Goal: Book appointment/travel/reservation

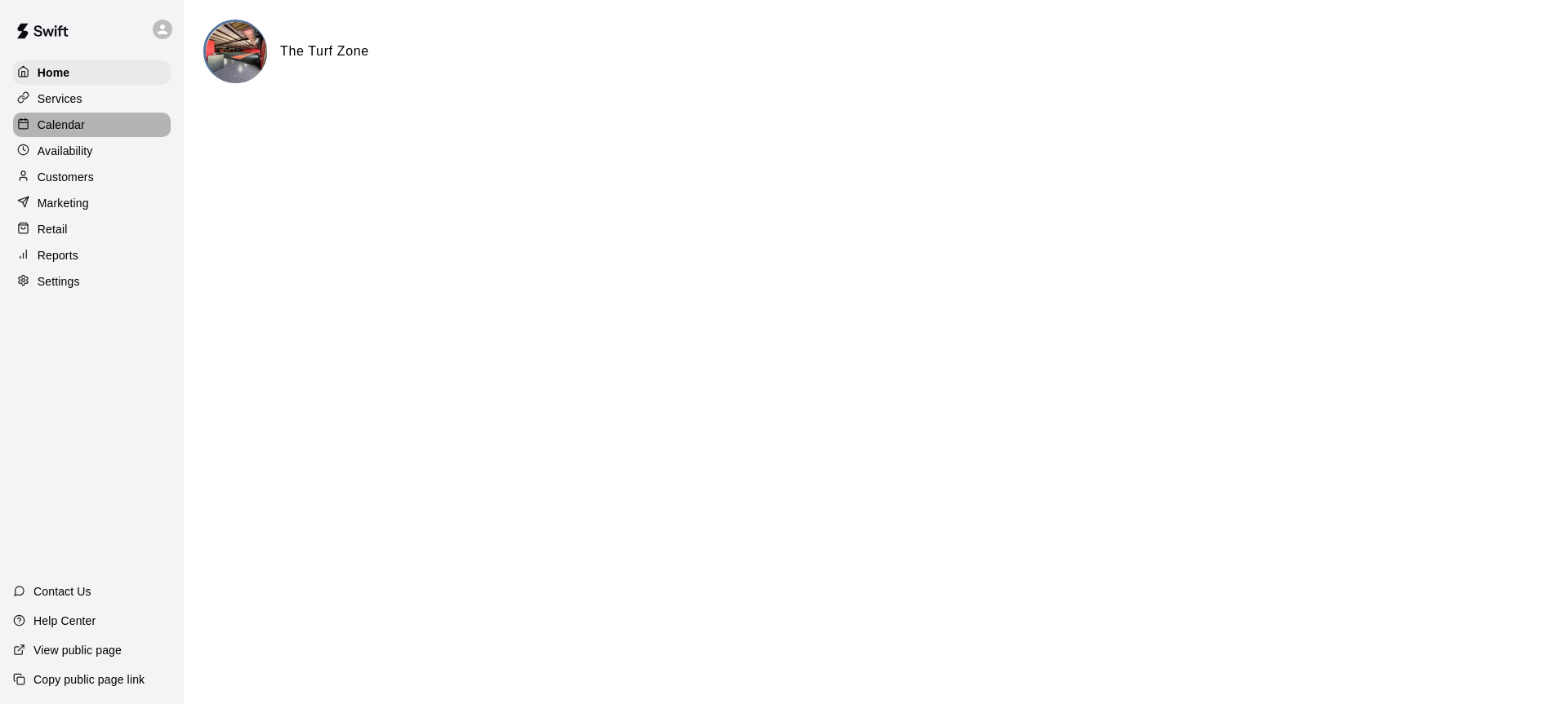
click at [95, 132] on div "Calendar" at bounding box center [91, 125] width 157 height 24
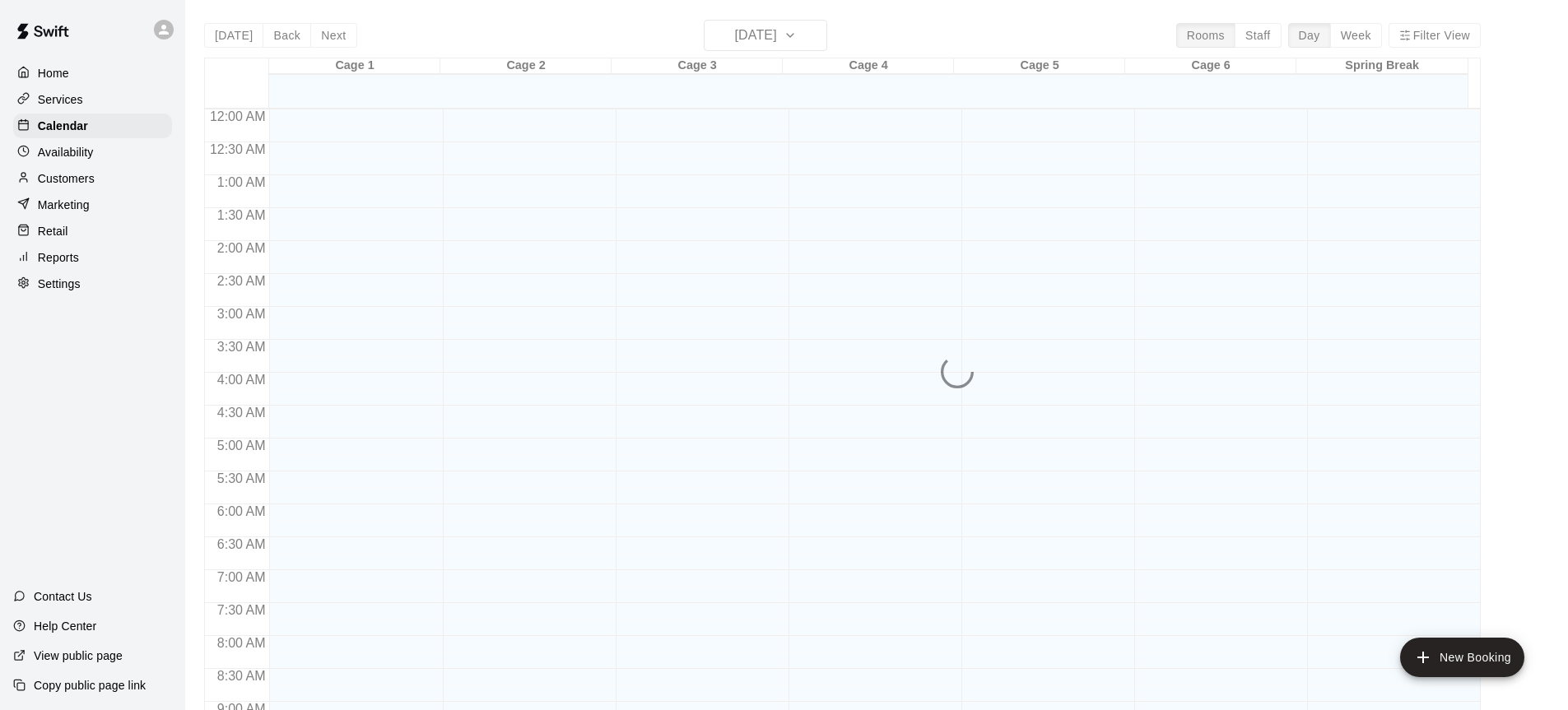
scroll to position [911, 0]
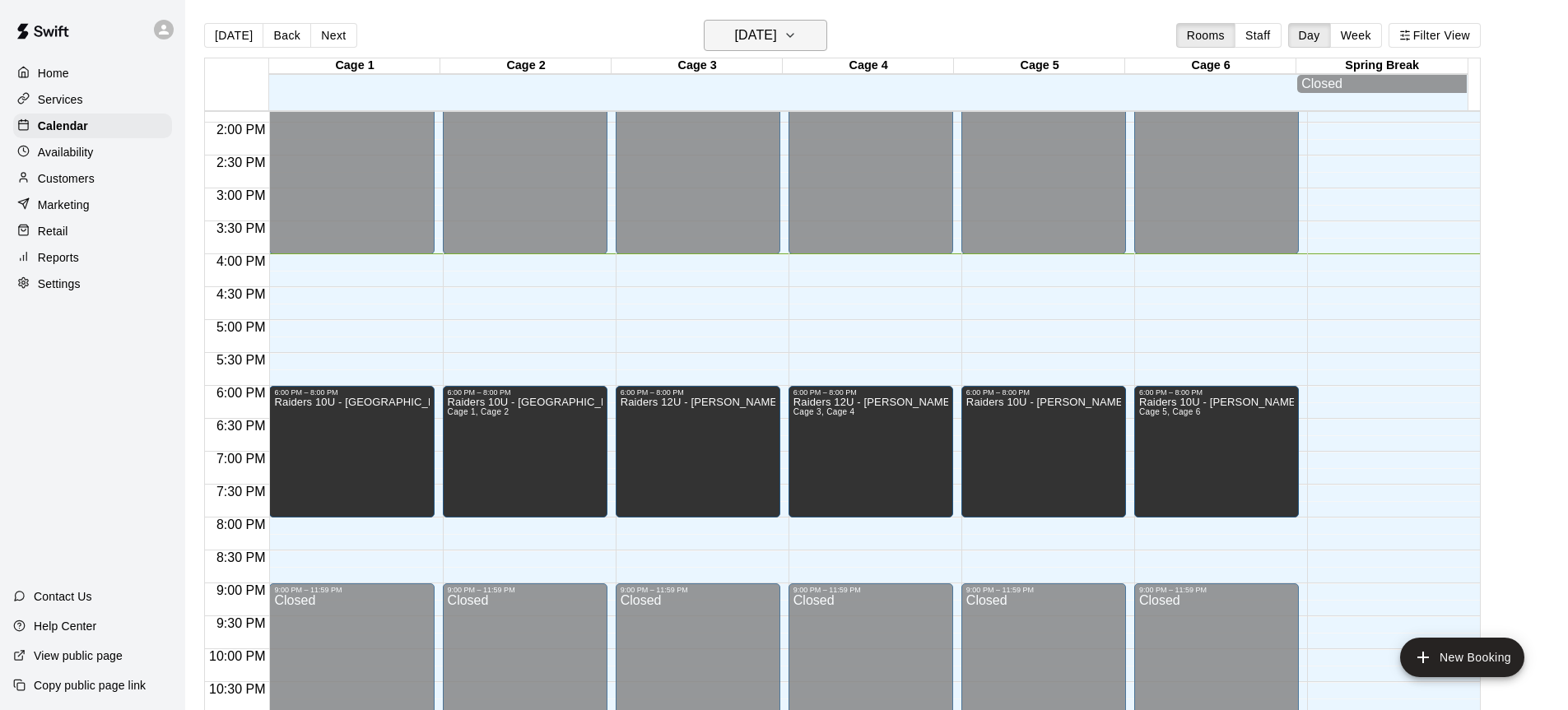
click at [796, 43] on icon "button" at bounding box center [790, 35] width 13 height 20
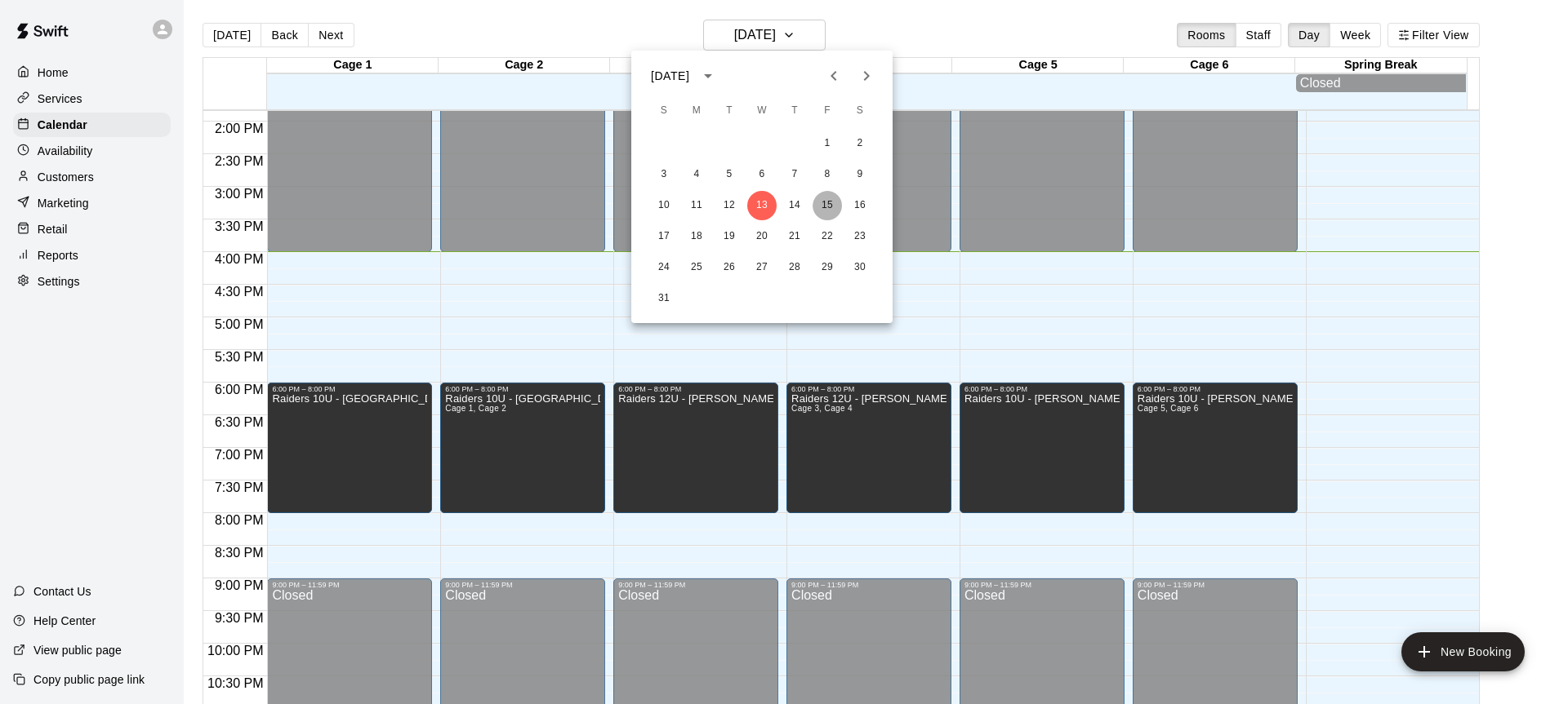
click at [832, 211] on button "15" at bounding box center [827, 205] width 29 height 29
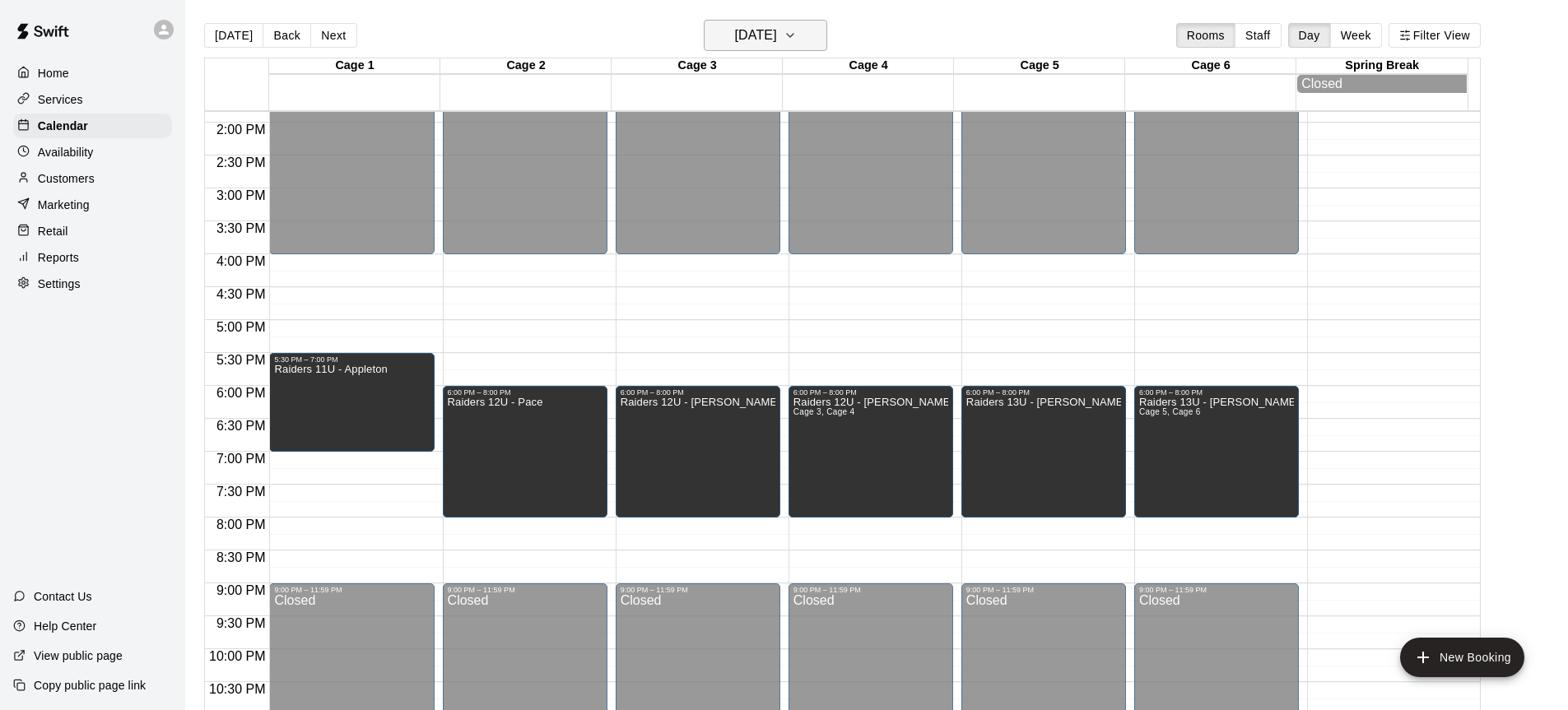
click at [796, 34] on icon "button" at bounding box center [790, 35] width 13 height 20
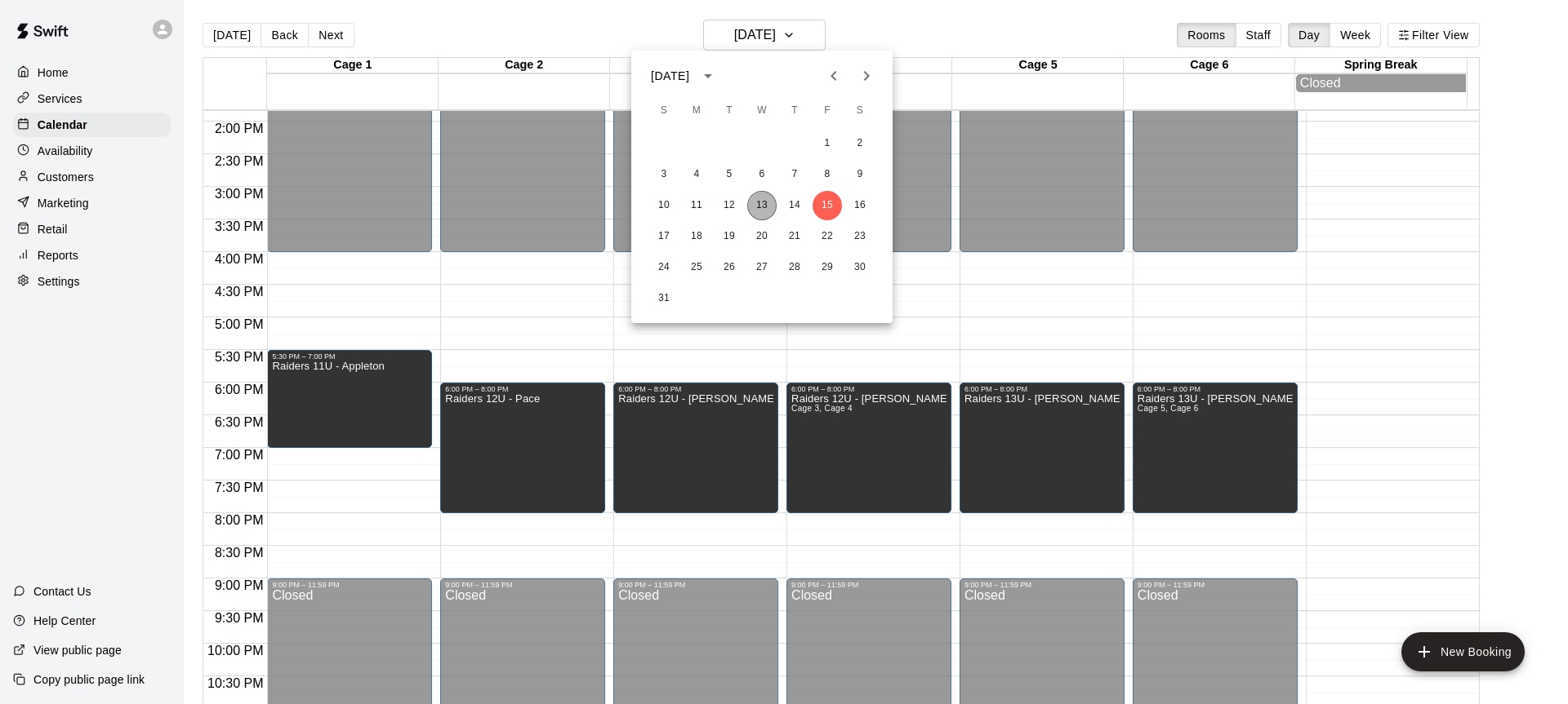
click at [758, 200] on button "13" at bounding box center [761, 205] width 29 height 29
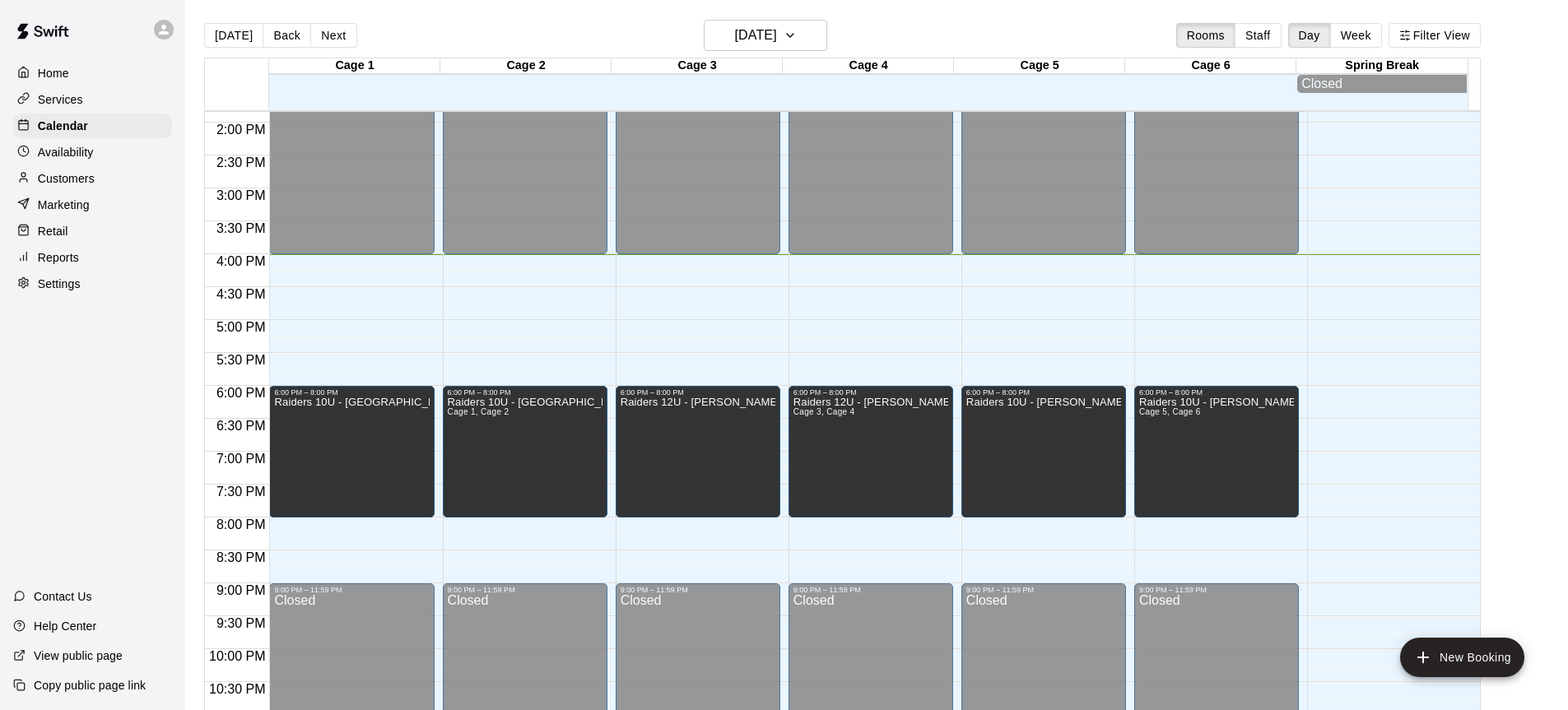
click at [1527, 320] on main "[DATE] Back [DATE][DATE] Rooms Staff Day Week Filter View Cage 1 13 Wed Cage 2 …" at bounding box center [876, 375] width 1370 height 710
click at [1543, 449] on main "[DATE] Back [DATE][DATE] Rooms Staff Day Week Filter View Cage 1 13 Wed Cage 2 …" at bounding box center [876, 375] width 1370 height 710
click at [1552, 282] on main "[DATE] Back [DATE][DATE] Rooms Staff Day Week Filter View Cage 1 13 Wed Cage 2 …" at bounding box center [876, 375] width 1370 height 710
